Goal: Information Seeking & Learning: Find specific fact

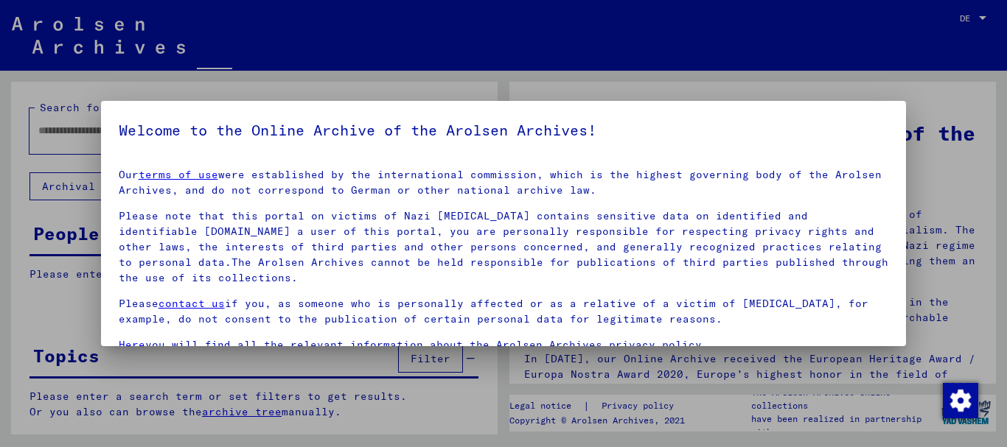
type input "**********"
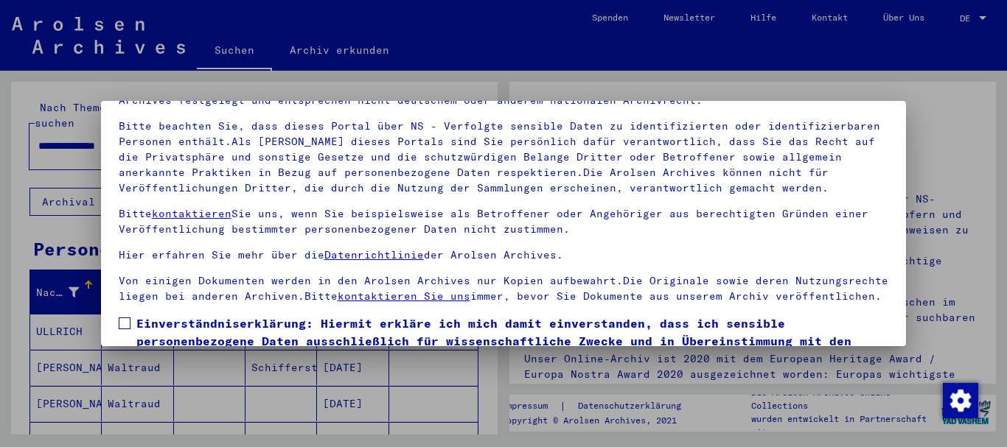
scroll to position [119, 0]
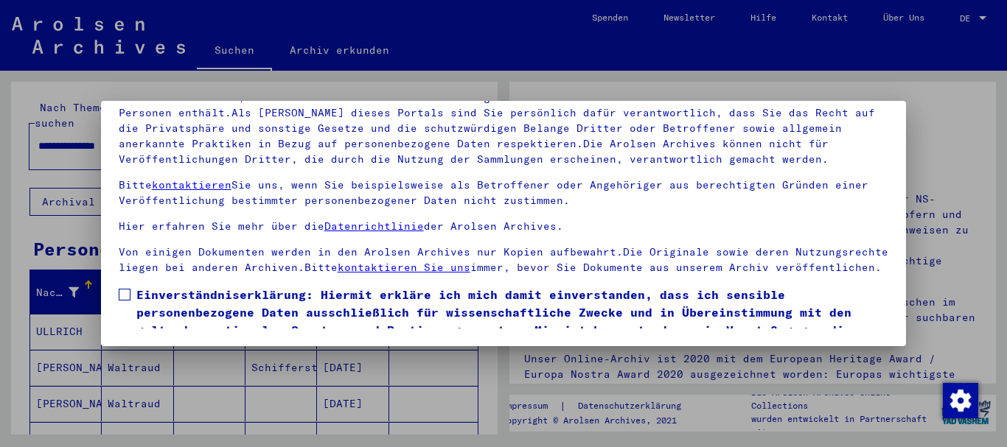
click at [122, 301] on span at bounding box center [125, 295] width 12 height 12
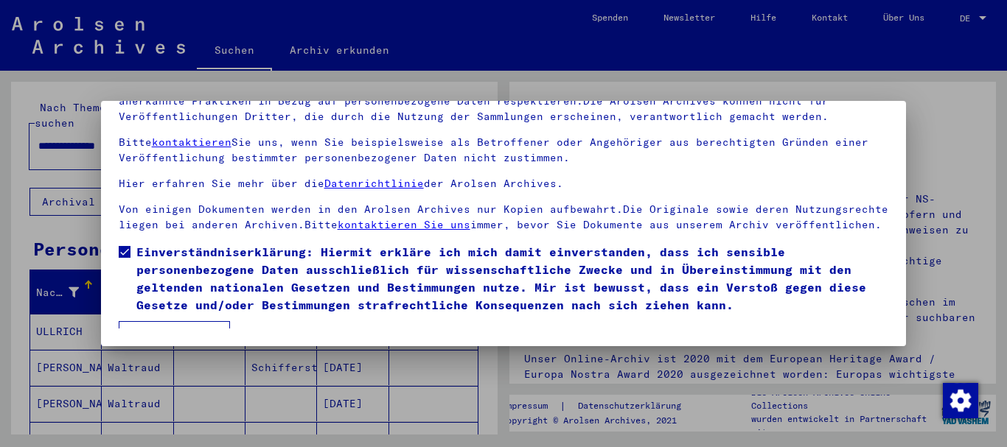
scroll to position [78, 0]
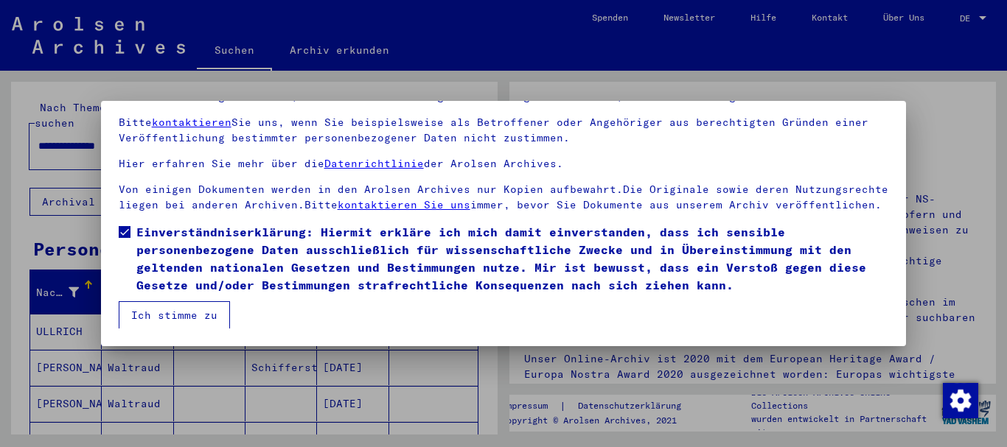
click at [192, 315] on button "Ich stimme zu" at bounding box center [174, 315] width 111 height 28
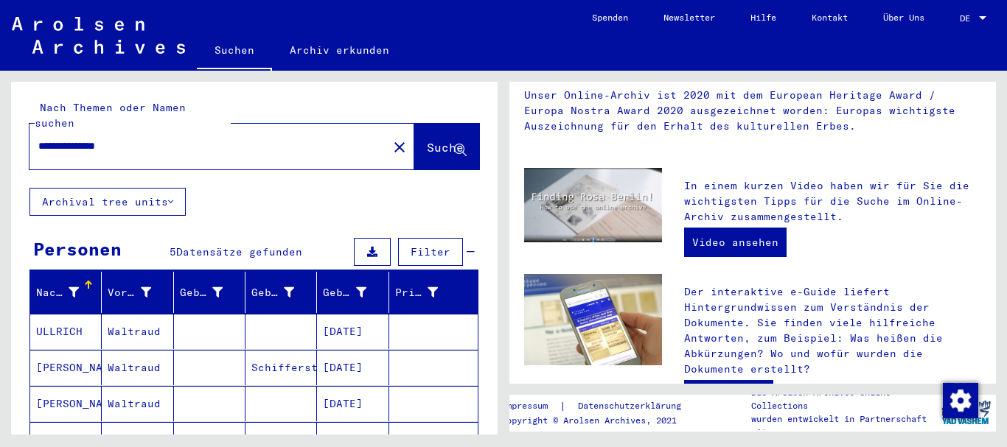
scroll to position [202, 0]
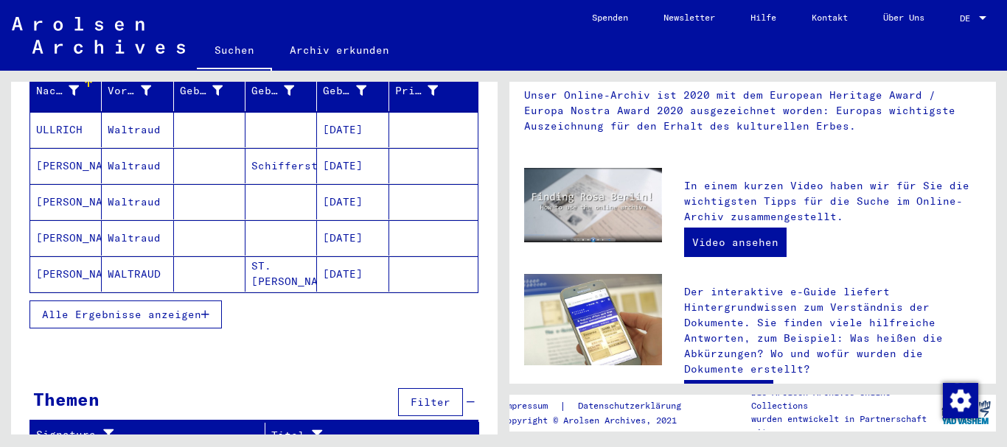
click at [125, 256] on mat-cell "WALTRAUD" at bounding box center [137, 273] width 71 height 35
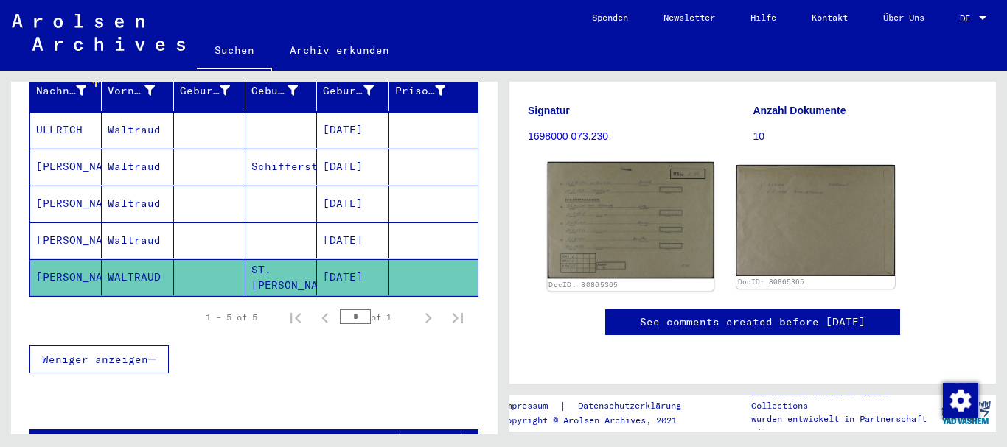
click at [640, 204] on img at bounding box center [631, 220] width 167 height 116
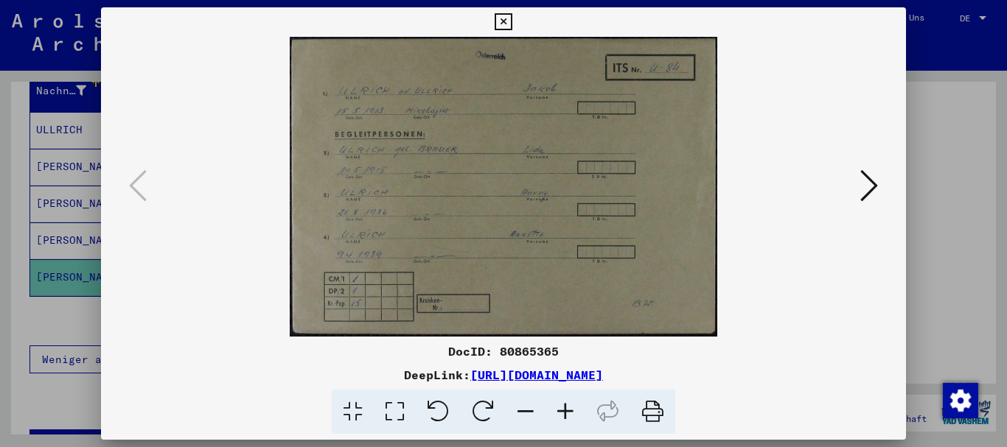
click at [555, 122] on img at bounding box center [503, 187] width 705 height 300
click at [861, 187] on icon at bounding box center [869, 185] width 18 height 35
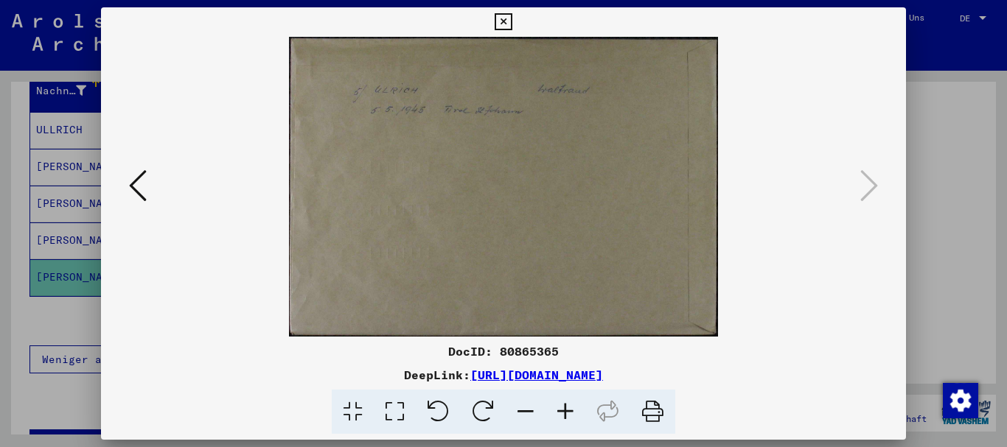
click at [503, 19] on icon at bounding box center [502, 22] width 17 height 18
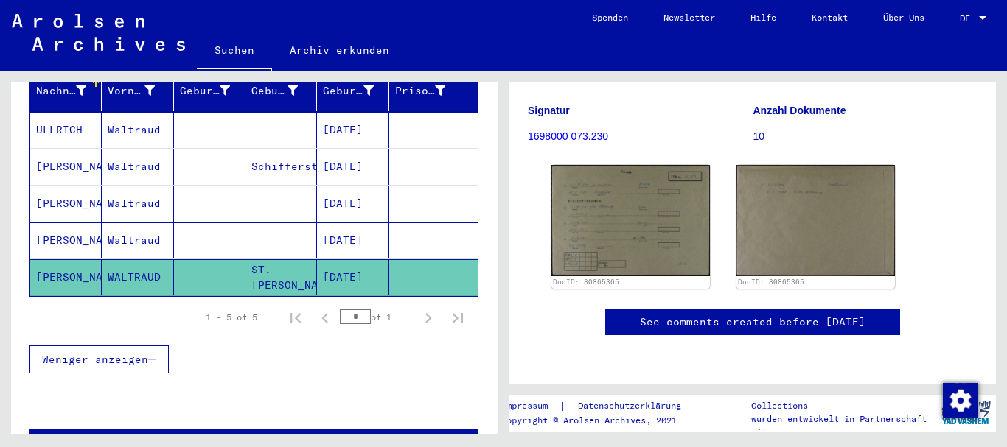
click at [58, 223] on mat-cell "[PERSON_NAME]" at bounding box center [65, 241] width 71 height 36
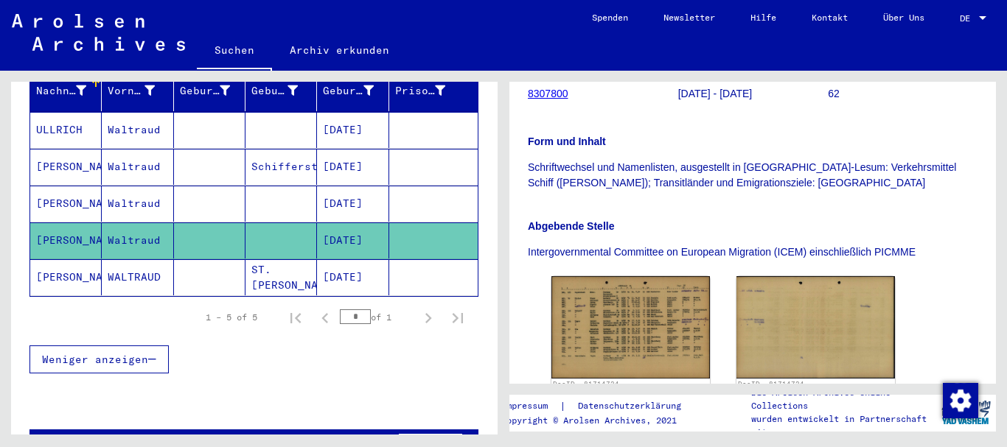
scroll to position [264, 0]
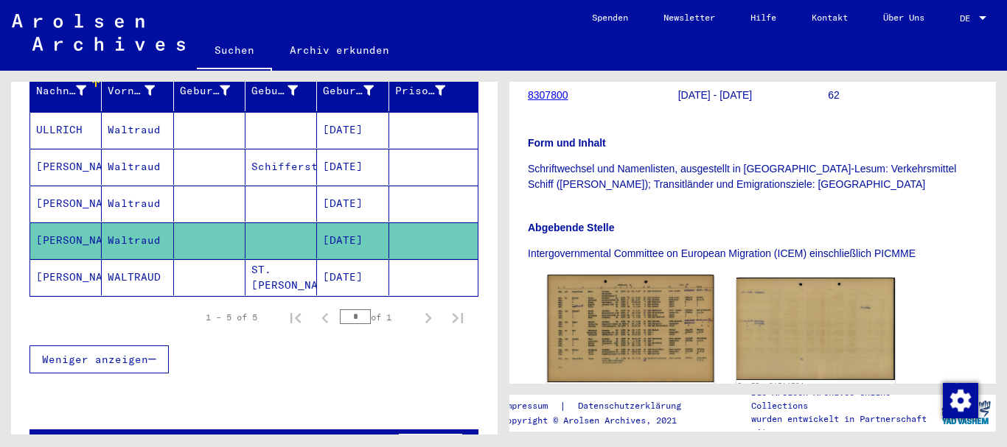
click at [590, 317] on img at bounding box center [631, 329] width 167 height 108
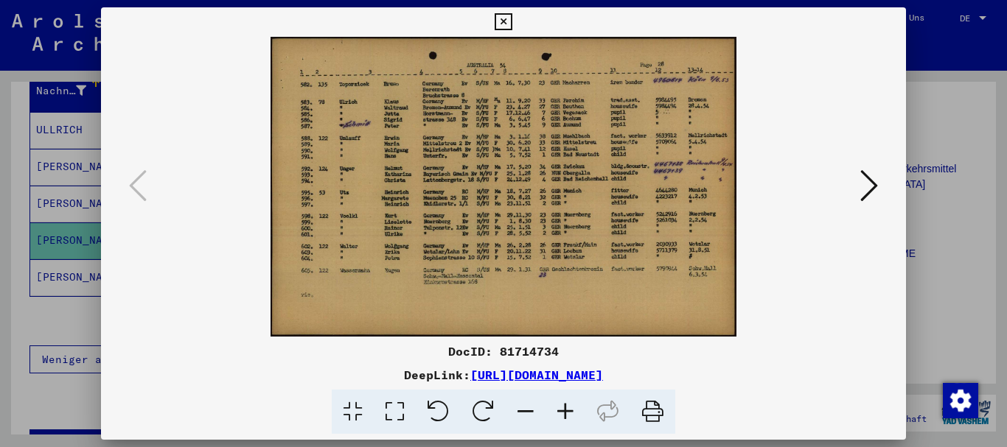
click at [545, 201] on img at bounding box center [503, 187] width 705 height 300
click at [564, 416] on icon at bounding box center [565, 412] width 40 height 45
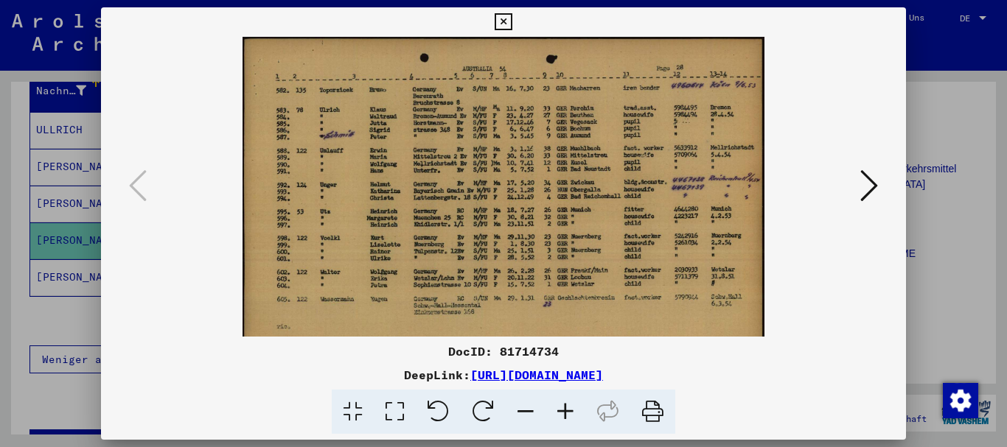
click at [564, 416] on icon at bounding box center [565, 412] width 40 height 45
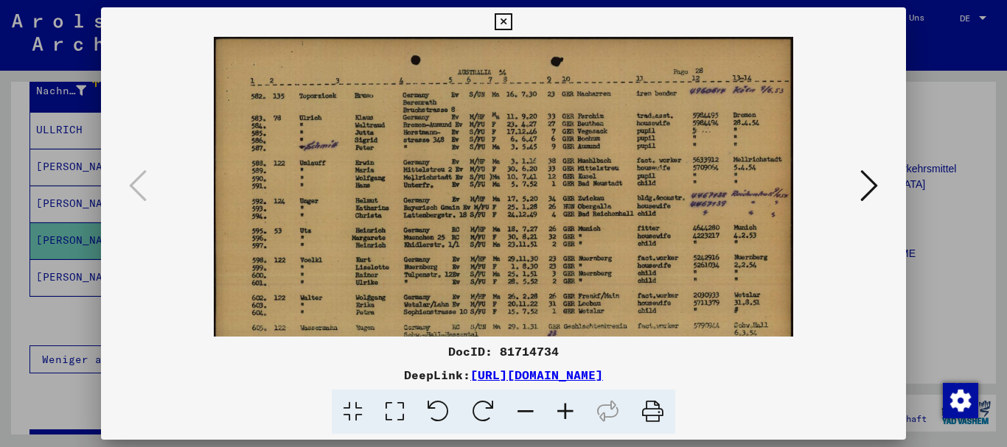
click at [564, 416] on icon at bounding box center [565, 412] width 40 height 45
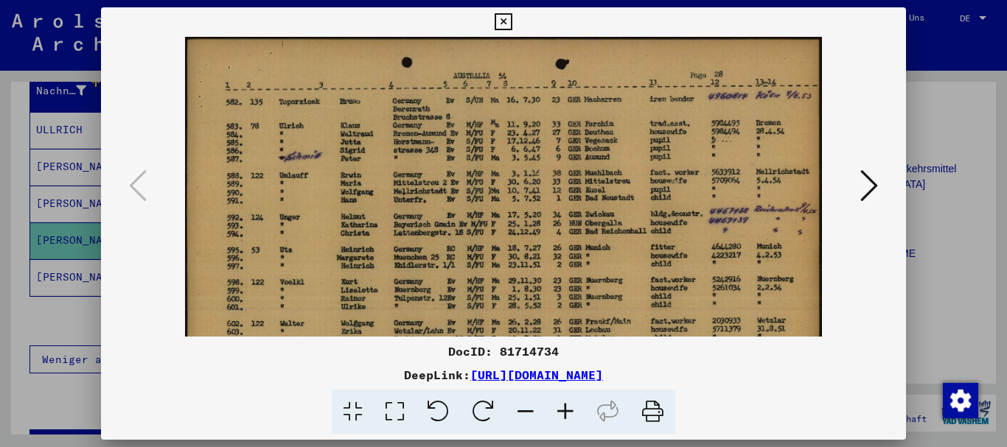
click at [564, 416] on icon at bounding box center [565, 412] width 40 height 45
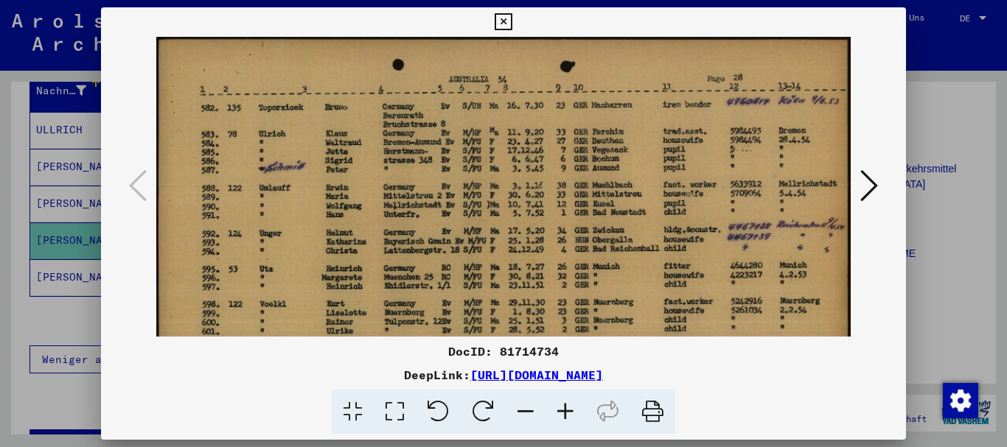
click at [875, 182] on icon at bounding box center [869, 185] width 18 height 35
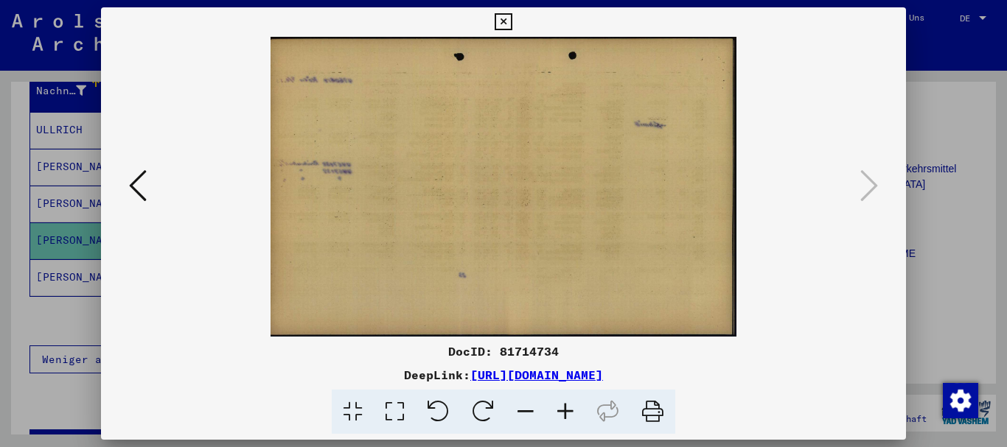
click at [506, 26] on icon at bounding box center [502, 22] width 17 height 18
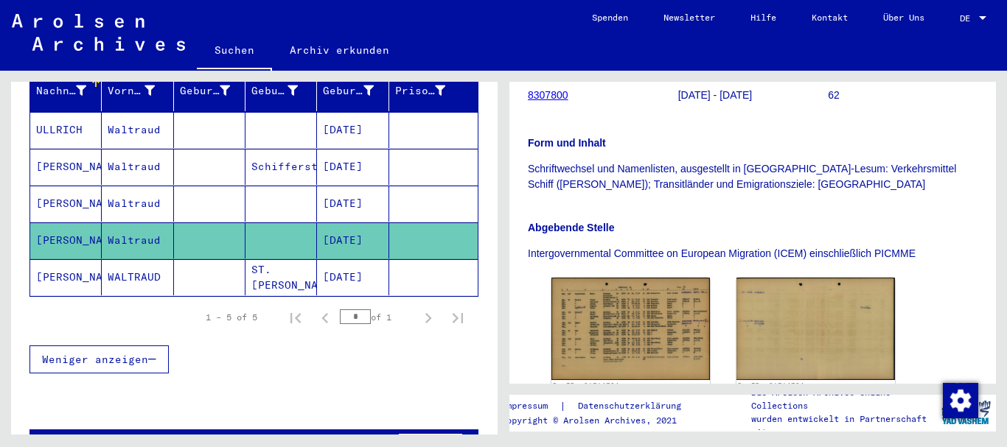
click at [113, 197] on mat-cell "Waltraud" at bounding box center [137, 204] width 71 height 36
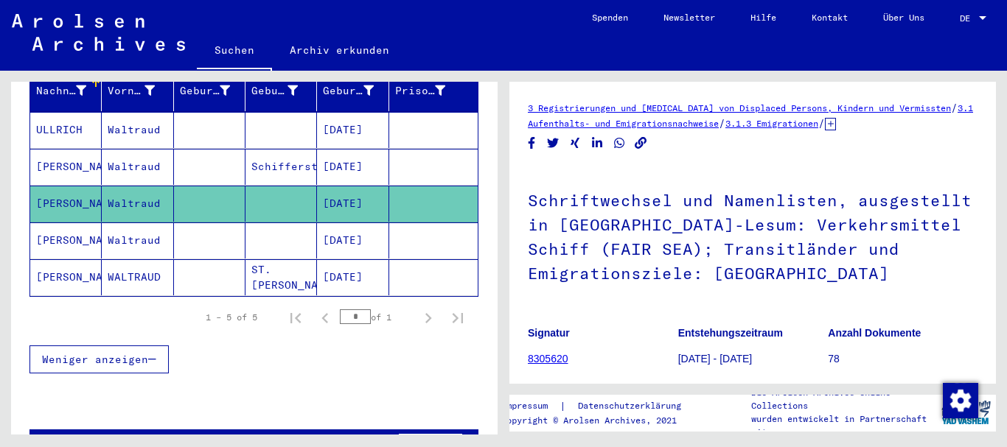
click at [561, 363] on link "8305620" at bounding box center [548, 359] width 41 height 12
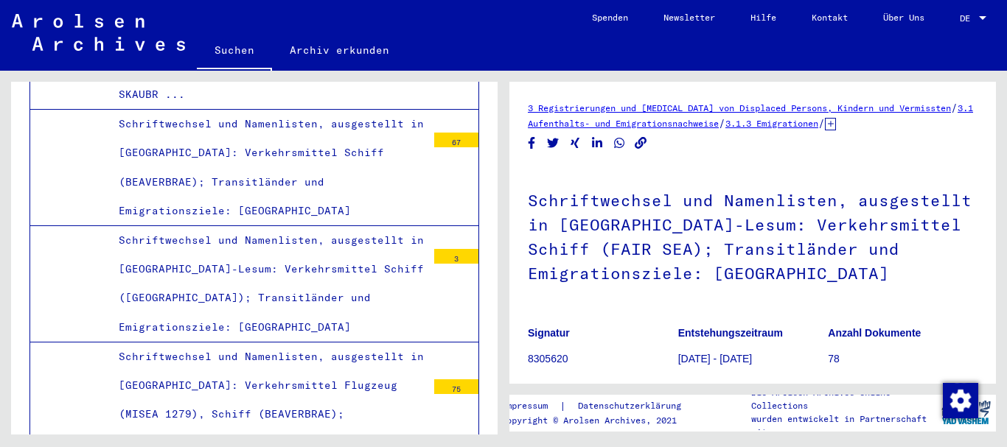
click at [972, 18] on span "DE" at bounding box center [967, 18] width 16 height 10
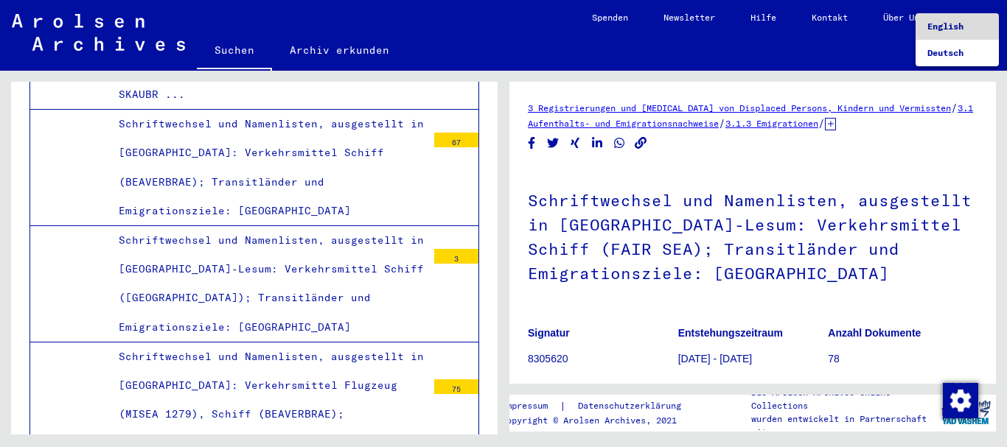
click at [947, 29] on span "English" at bounding box center [945, 26] width 36 height 11
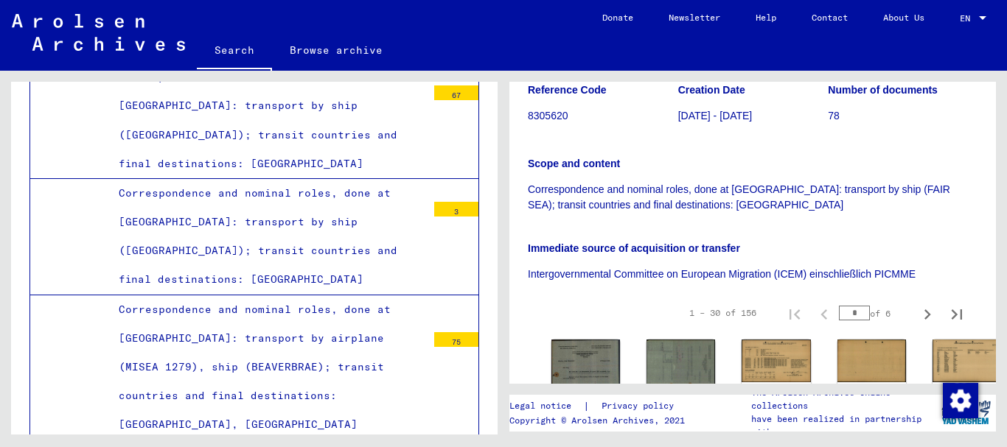
scroll to position [264, 0]
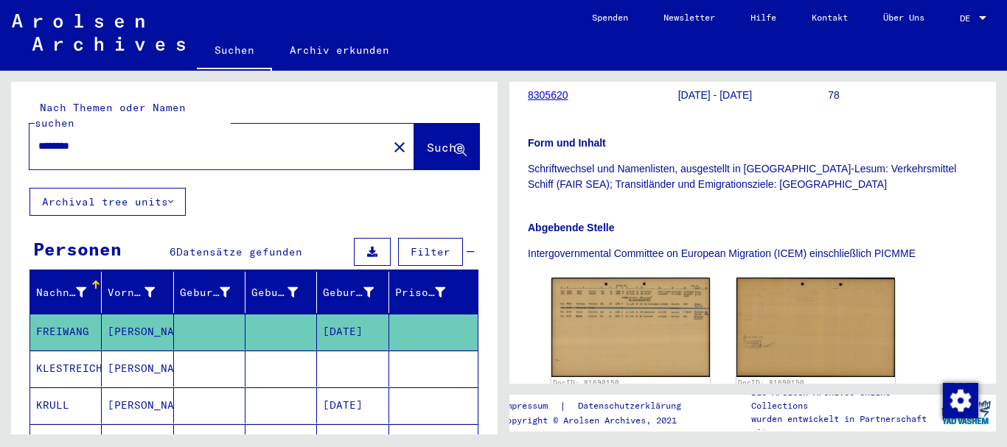
scroll to position [528, 0]
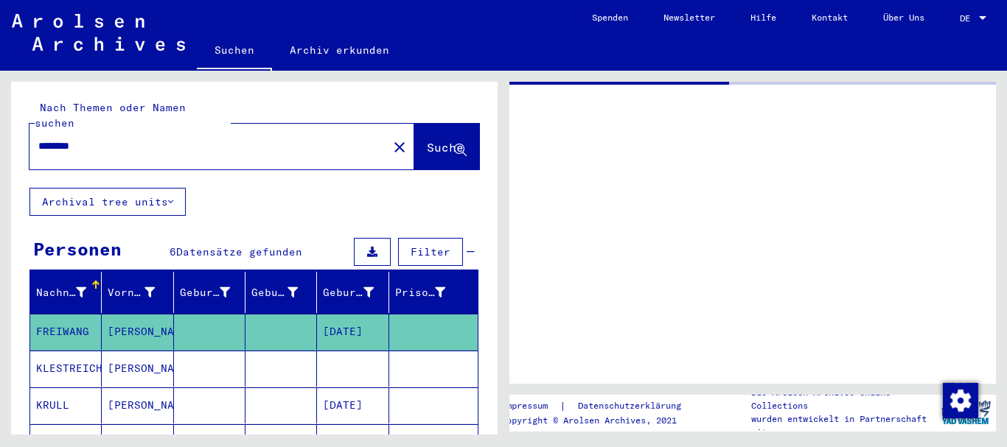
type input "**********"
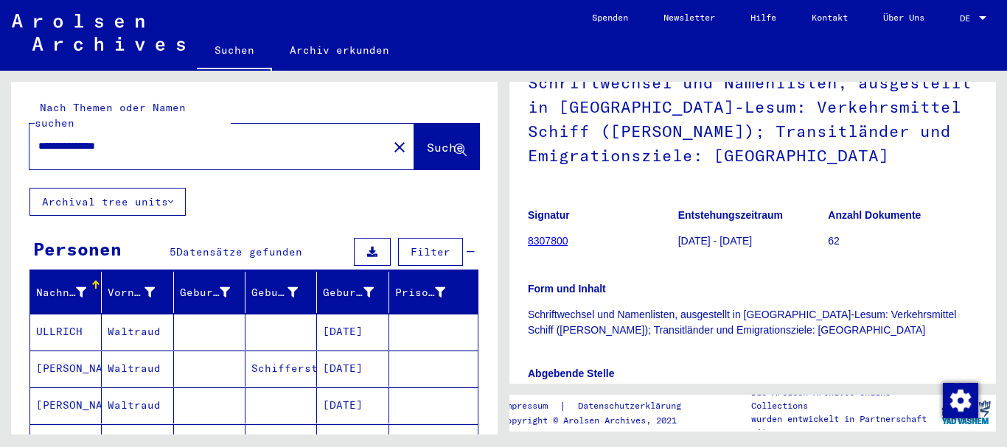
scroll to position [206, 0]
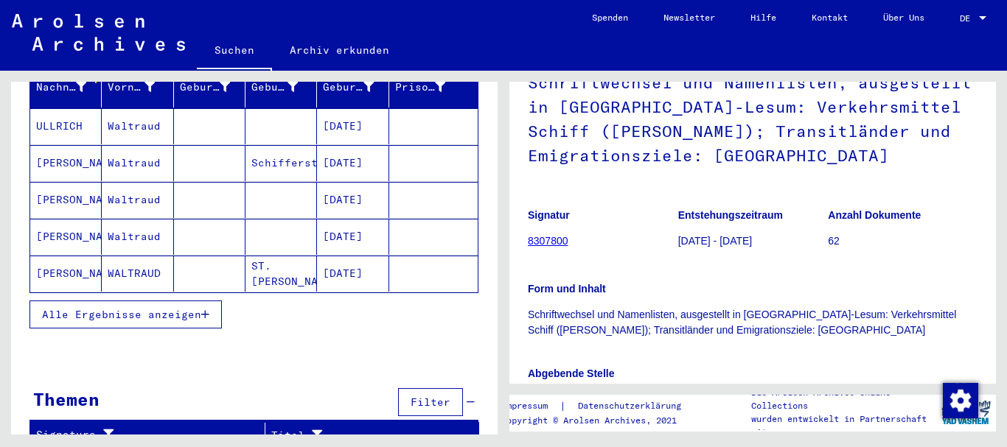
click at [321, 261] on mat-cell "[DATE]" at bounding box center [352, 274] width 71 height 36
